Goal: Information Seeking & Learning: Learn about a topic

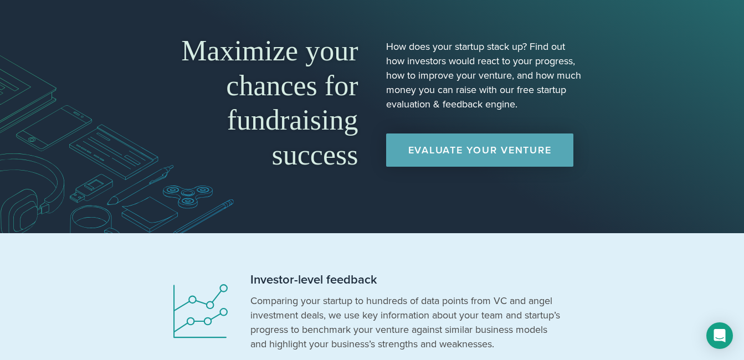
scroll to position [40, 0]
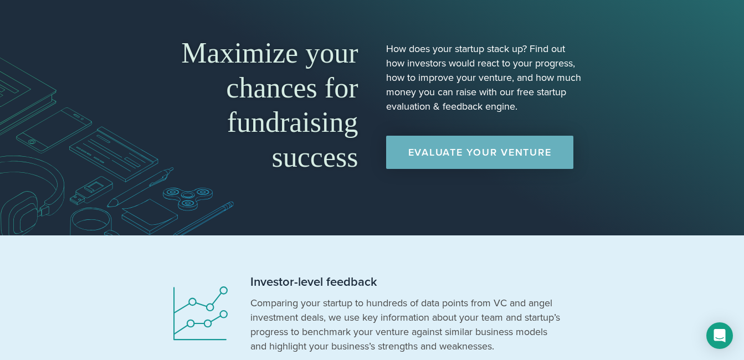
click at [473, 154] on link "Evaluate Your Venture" at bounding box center [480, 152] width 188 height 33
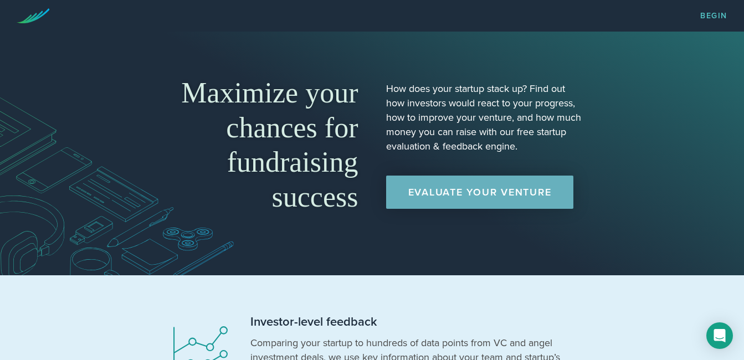
click at [469, 193] on link "Evaluate Your Venture" at bounding box center [480, 192] width 188 height 33
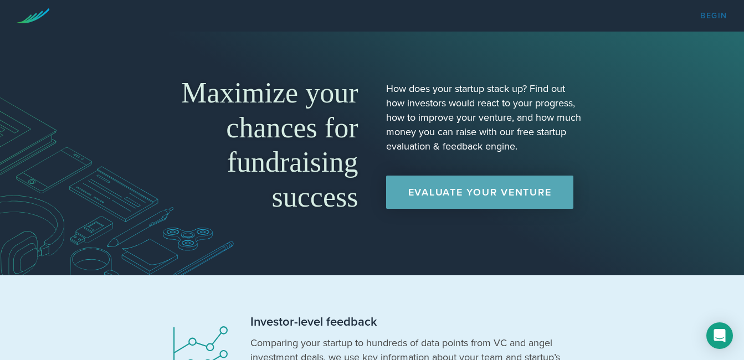
click at [710, 15] on link "Begin" at bounding box center [714, 16] width 27 height 8
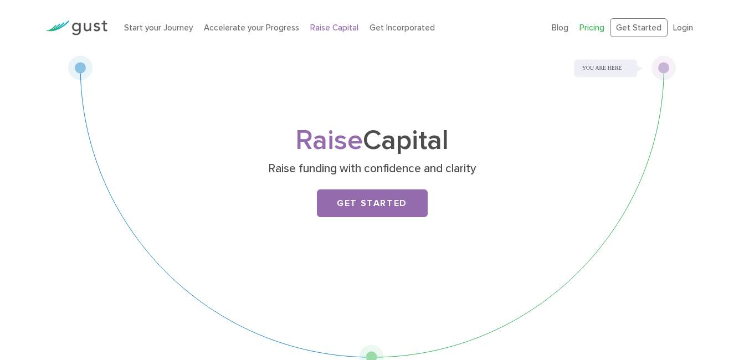
click at [595, 27] on link "Pricing" at bounding box center [592, 28] width 25 height 10
